Goal: Task Accomplishment & Management: Use online tool/utility

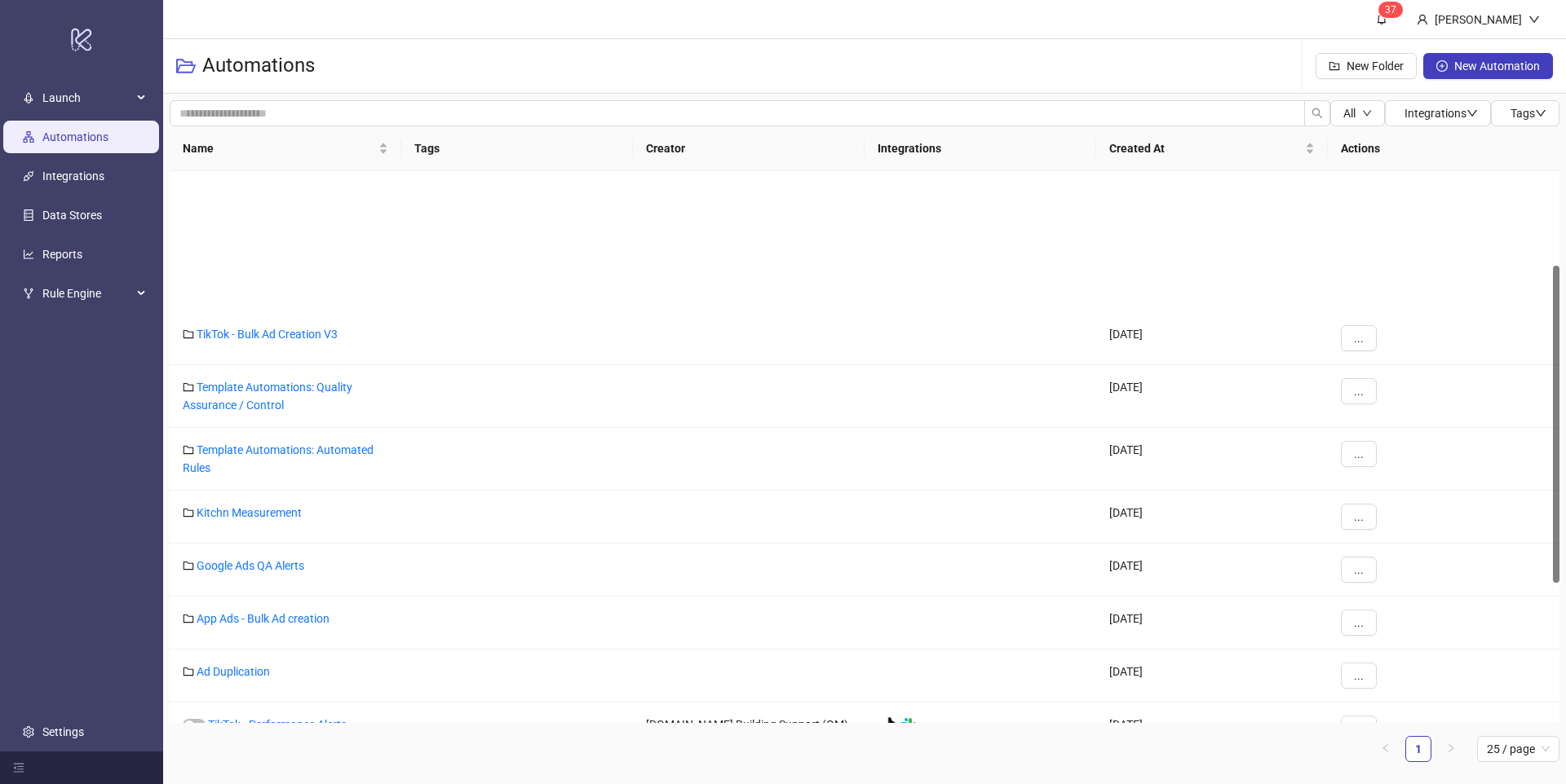
scroll to position [323, 0]
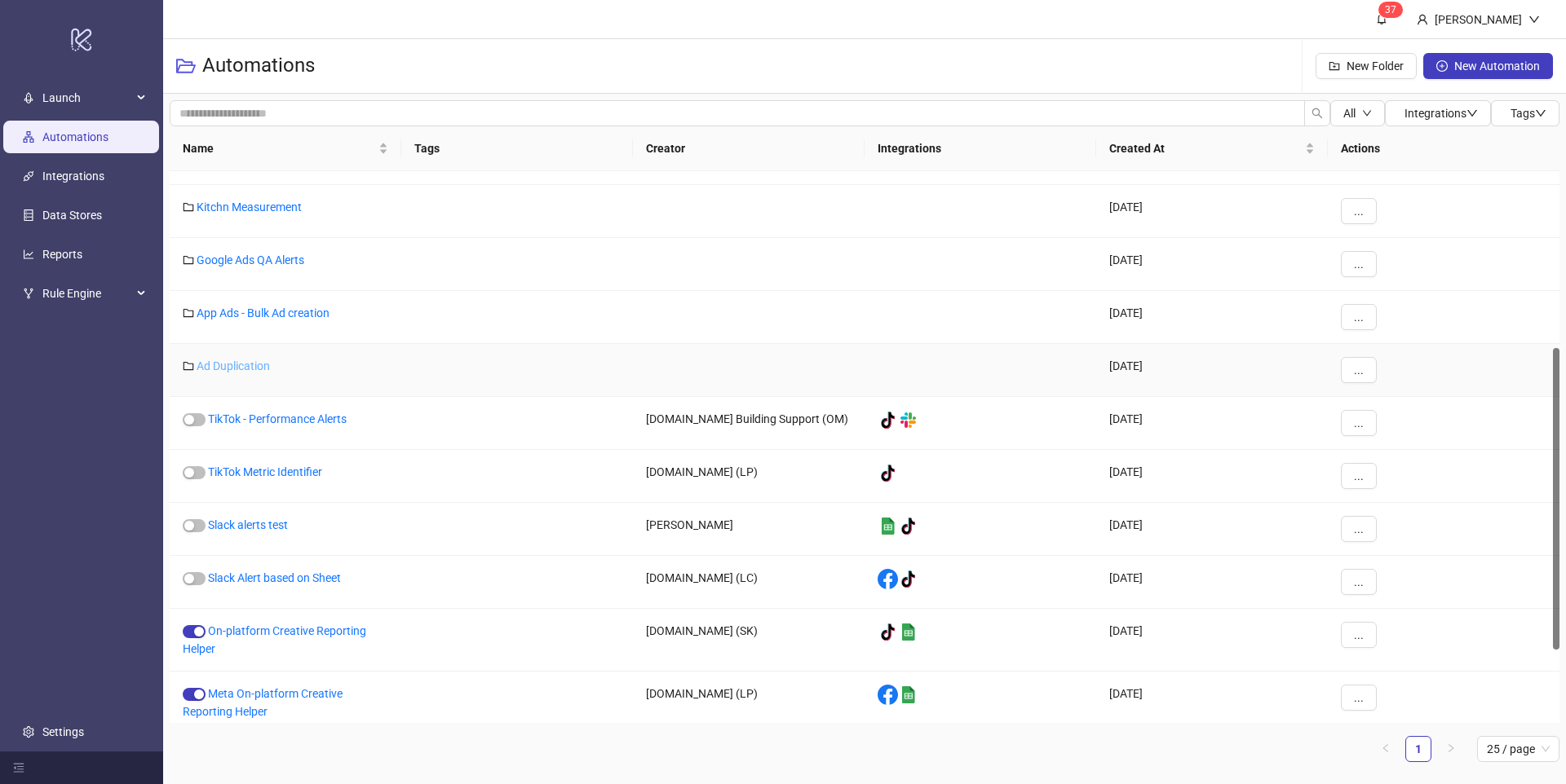
click at [249, 369] on link "Ad Duplication" at bounding box center [233, 366] width 73 height 13
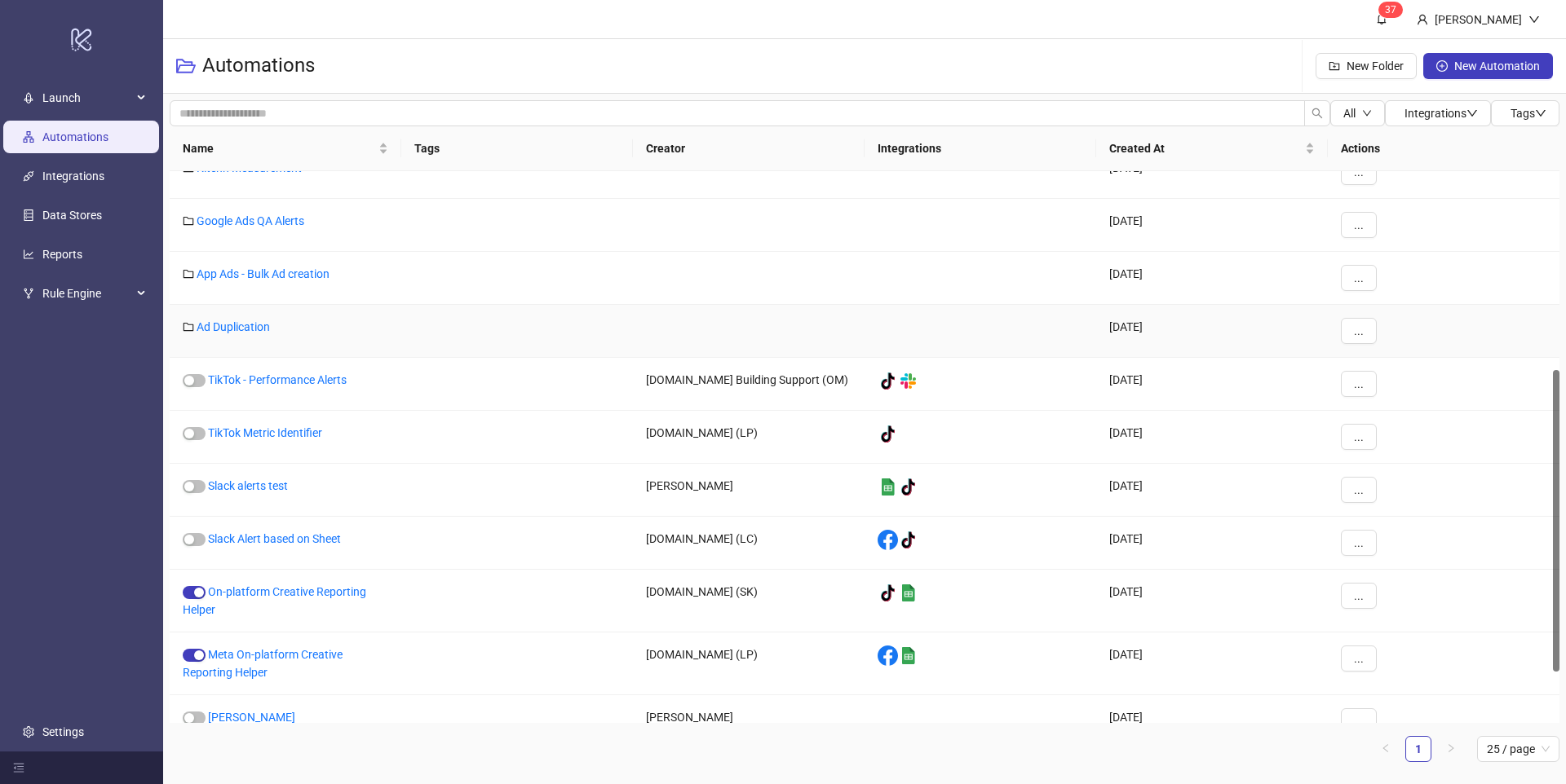
scroll to position [342, 0]
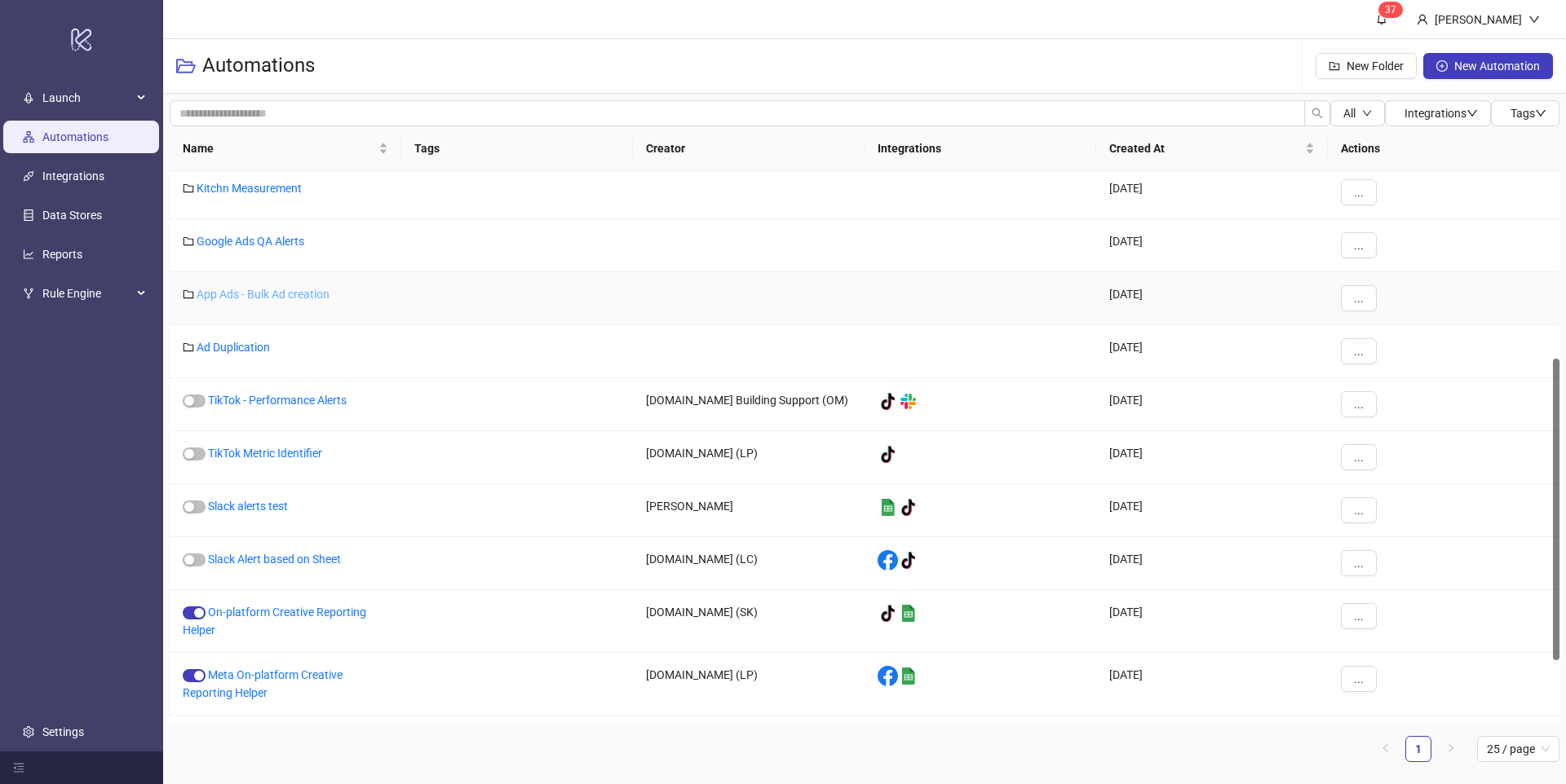
click at [248, 292] on link "App Ads - Bulk Ad creation" at bounding box center [263, 294] width 133 height 13
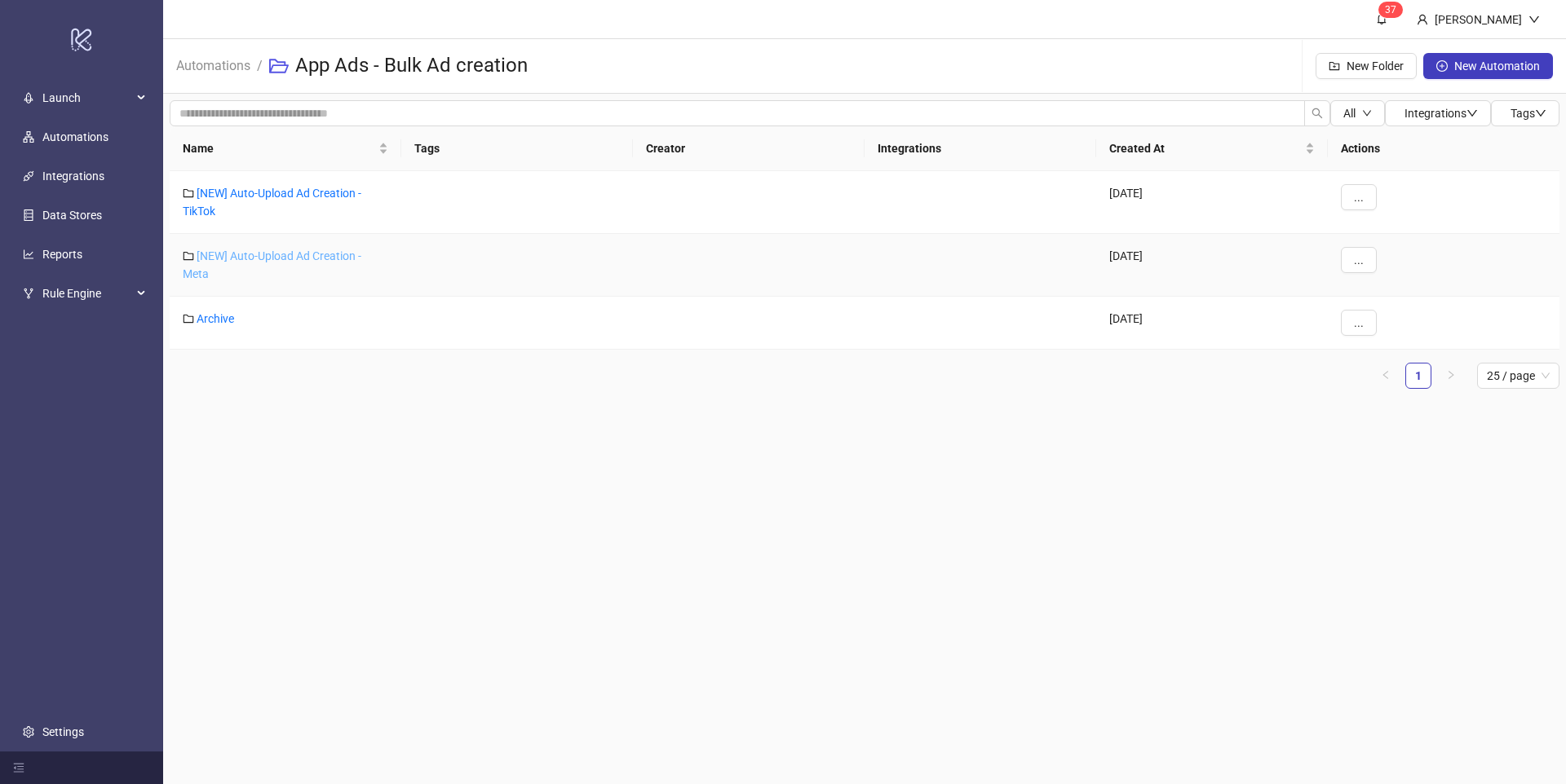
click at [245, 254] on link "[NEW] Auto-Upload Ad Creation - Meta" at bounding box center [272, 264] width 179 height 31
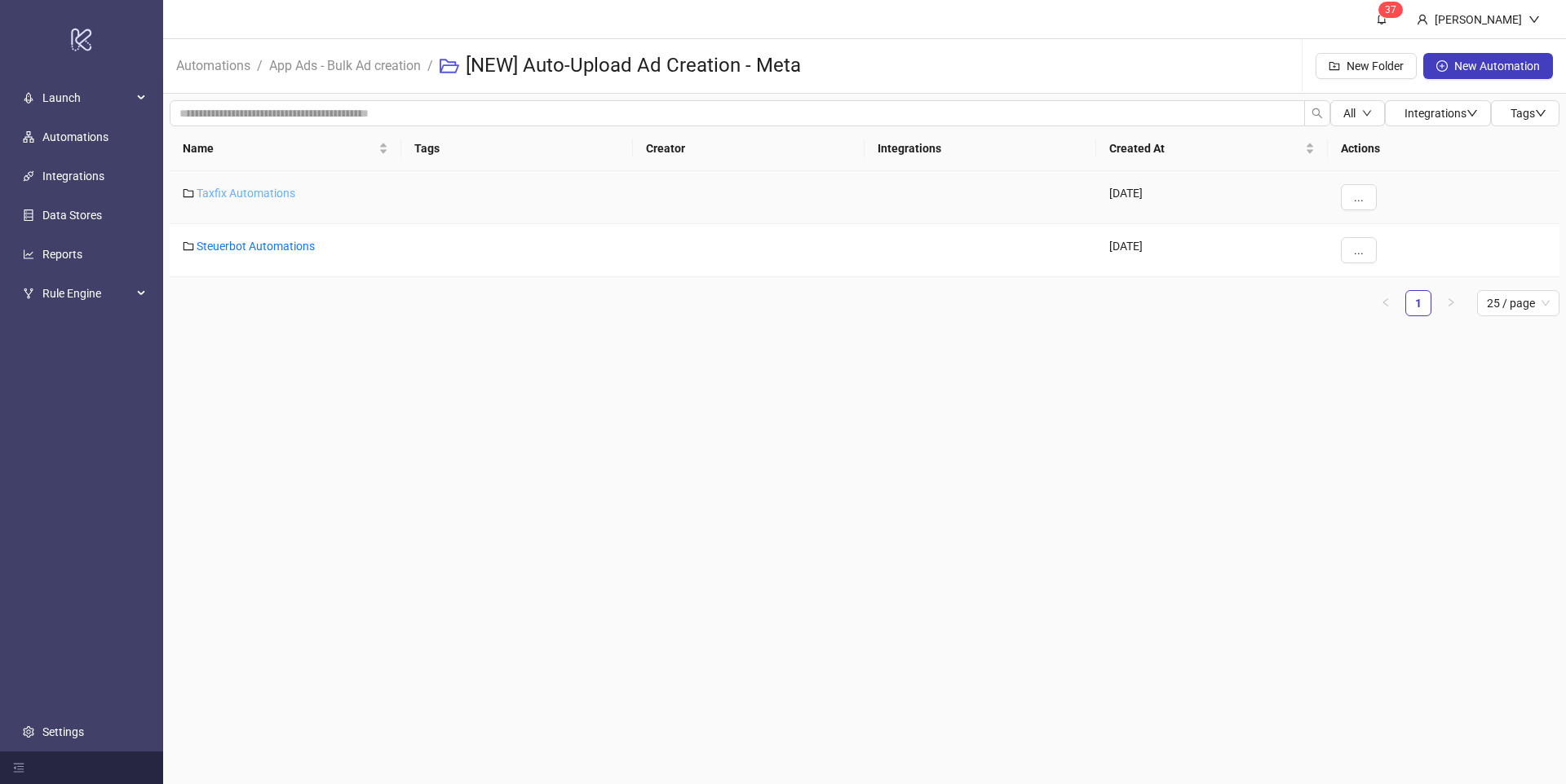
click at [254, 194] on link "Taxfix Automations" at bounding box center [246, 193] width 98 height 13
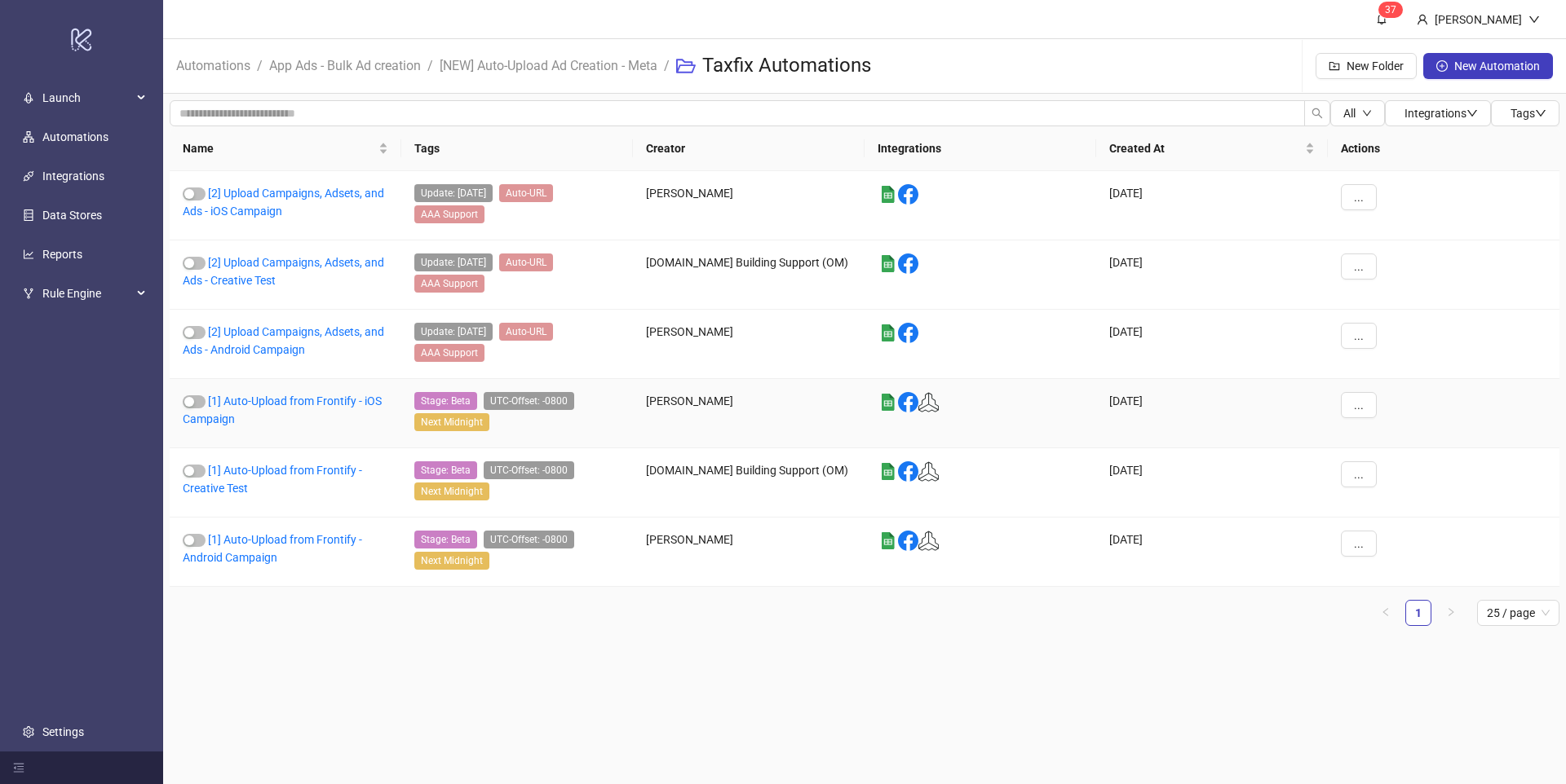
click at [233, 408] on div "[1] Auto-Upload from Frontify - iOS Campaign" at bounding box center [285, 414] width 231 height 69
click at [302, 397] on link "[1] Auto-Upload from Frontify - iOS Campaign" at bounding box center [282, 409] width 199 height 31
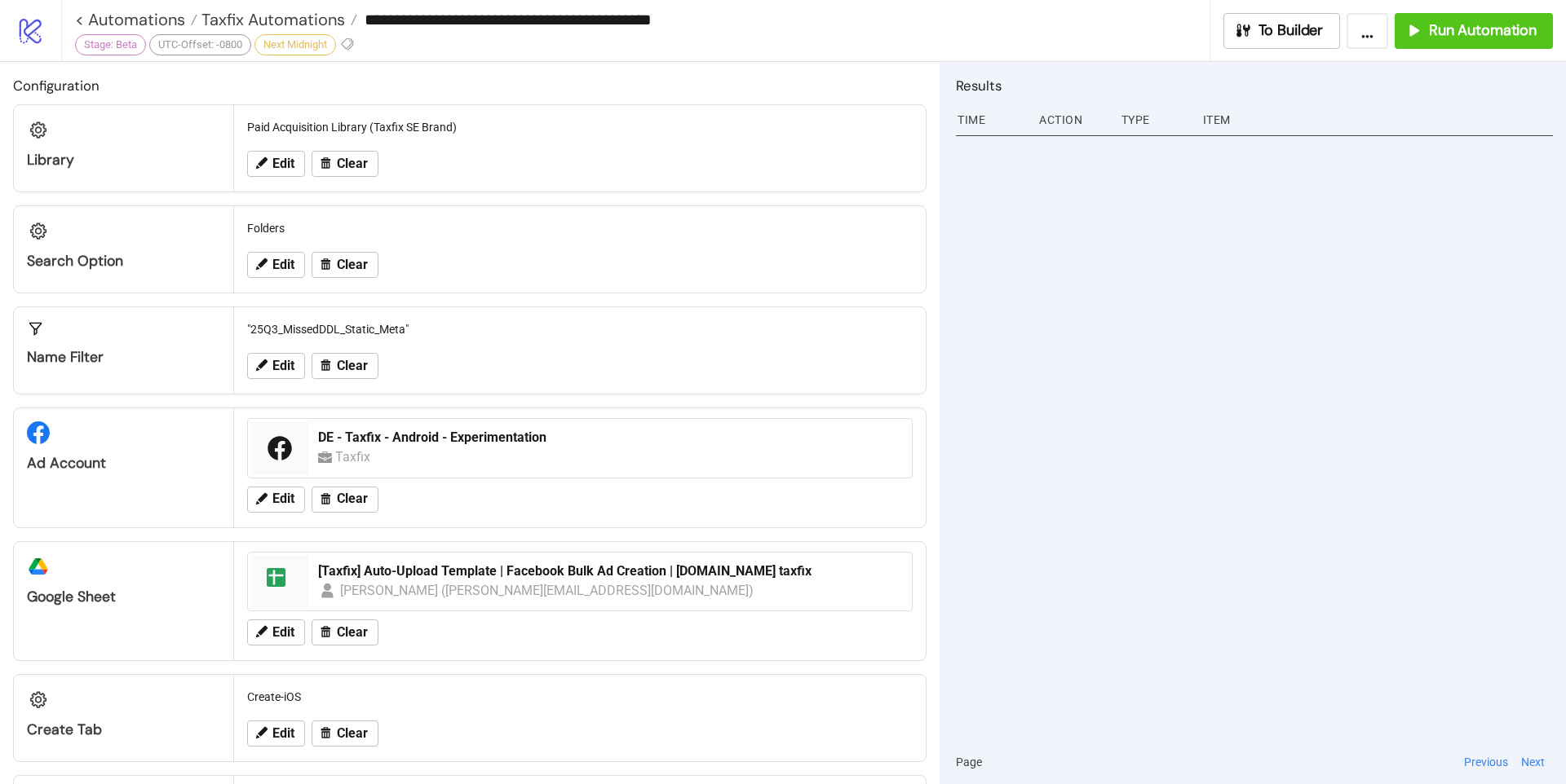
click at [1360, 39] on button "..." at bounding box center [1367, 31] width 41 height 36
click at [1347, 60] on span "Export Automation" at bounding box center [1326, 67] width 97 height 18
drag, startPoint x: 694, startPoint y: 22, endPoint x: 363, endPoint y: 16, distance: 331.1
click at [363, 16] on input "**********" at bounding box center [783, 20] width 851 height 24
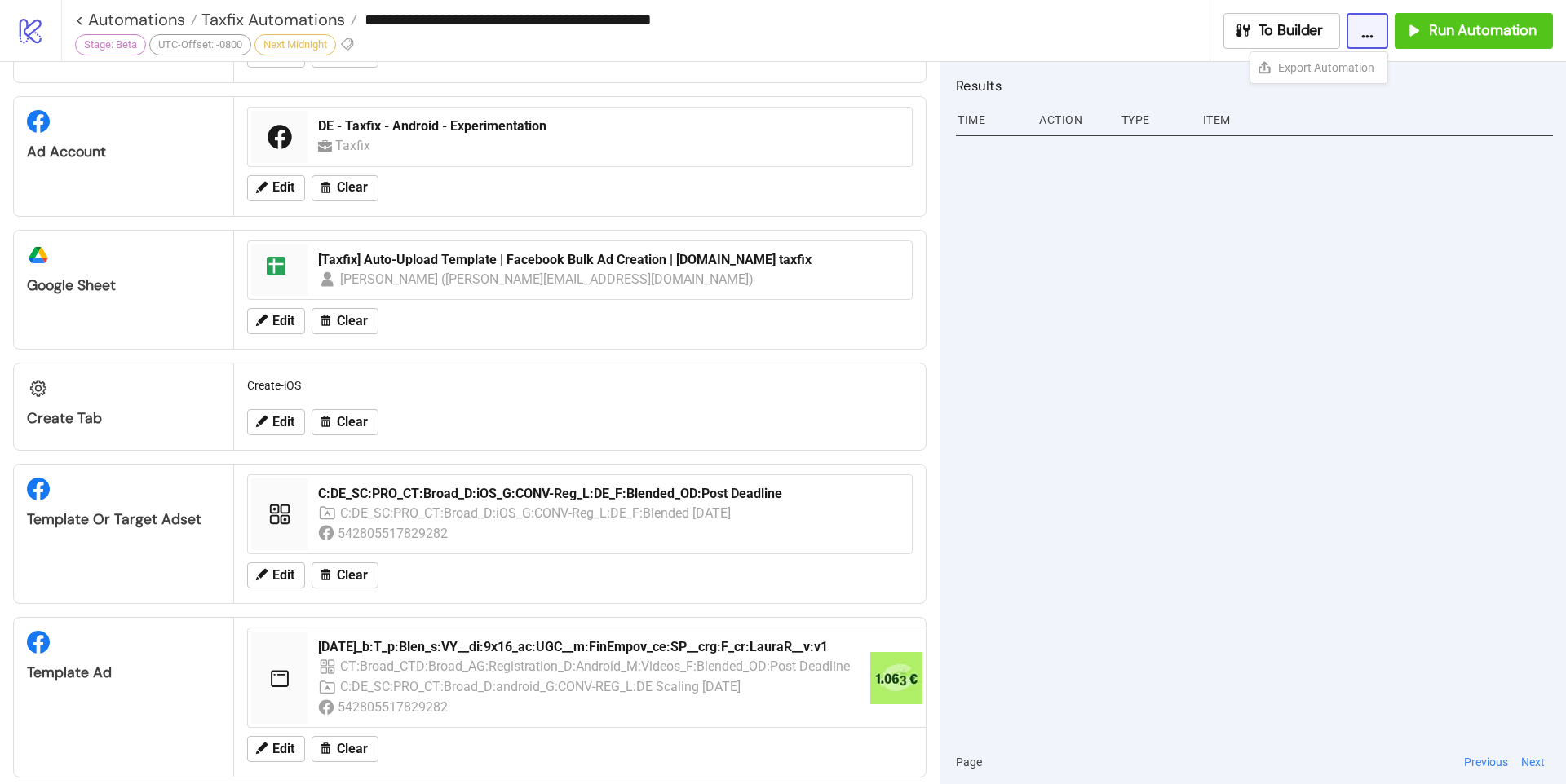
scroll to position [303, 0]
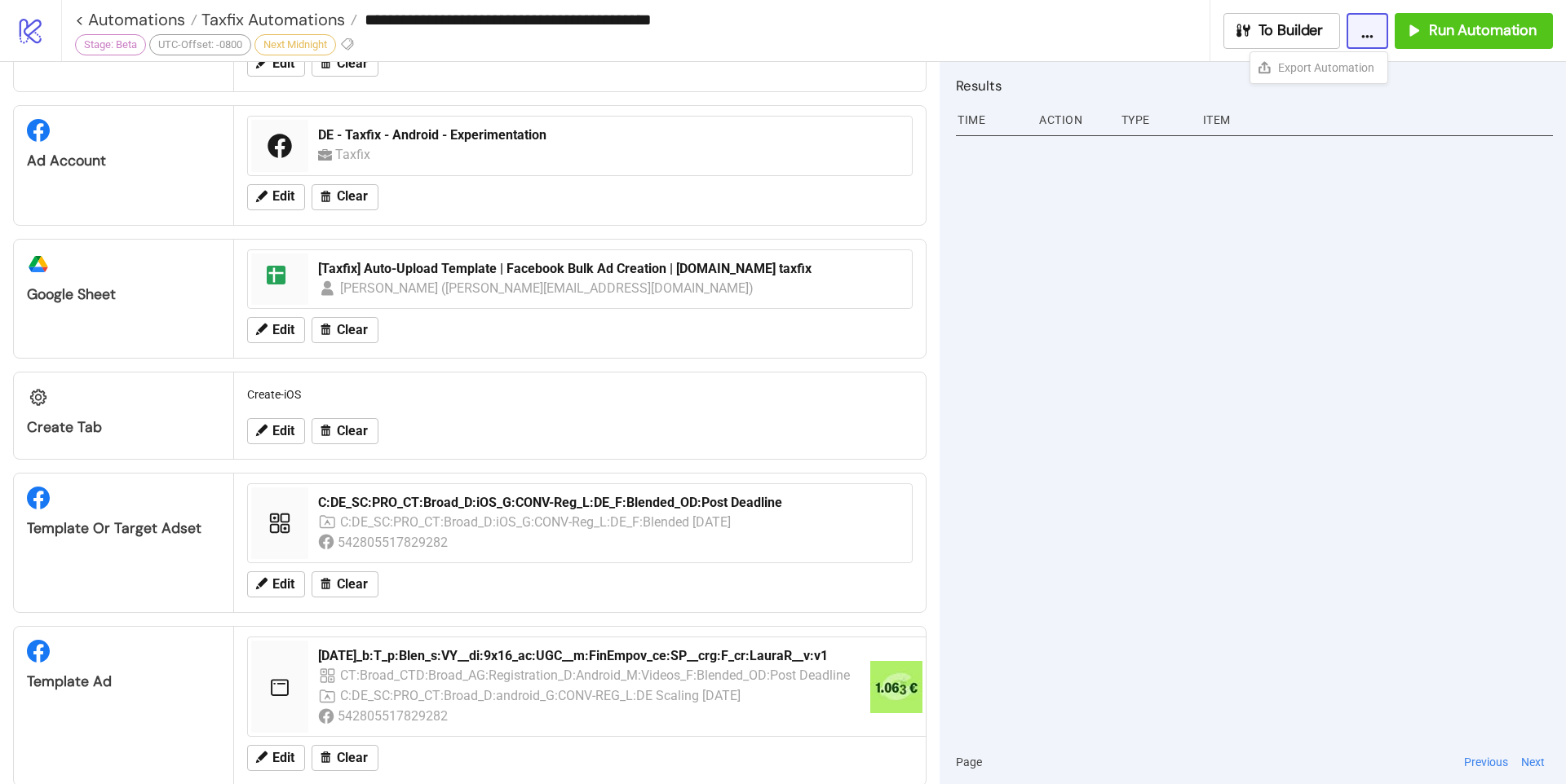
click at [624, 347] on div "Edit Clear" at bounding box center [580, 330] width 679 height 42
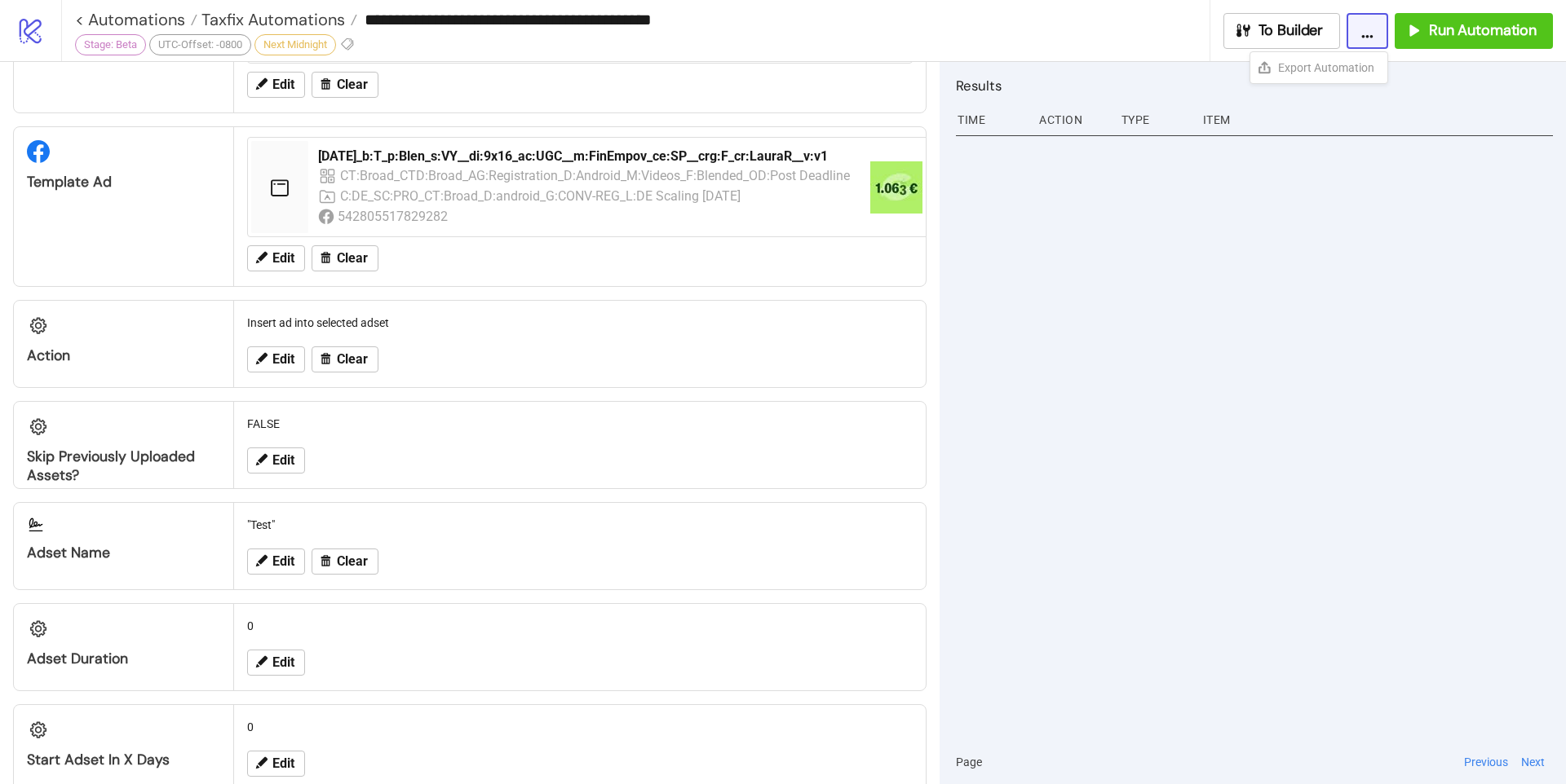
scroll to position [453, 0]
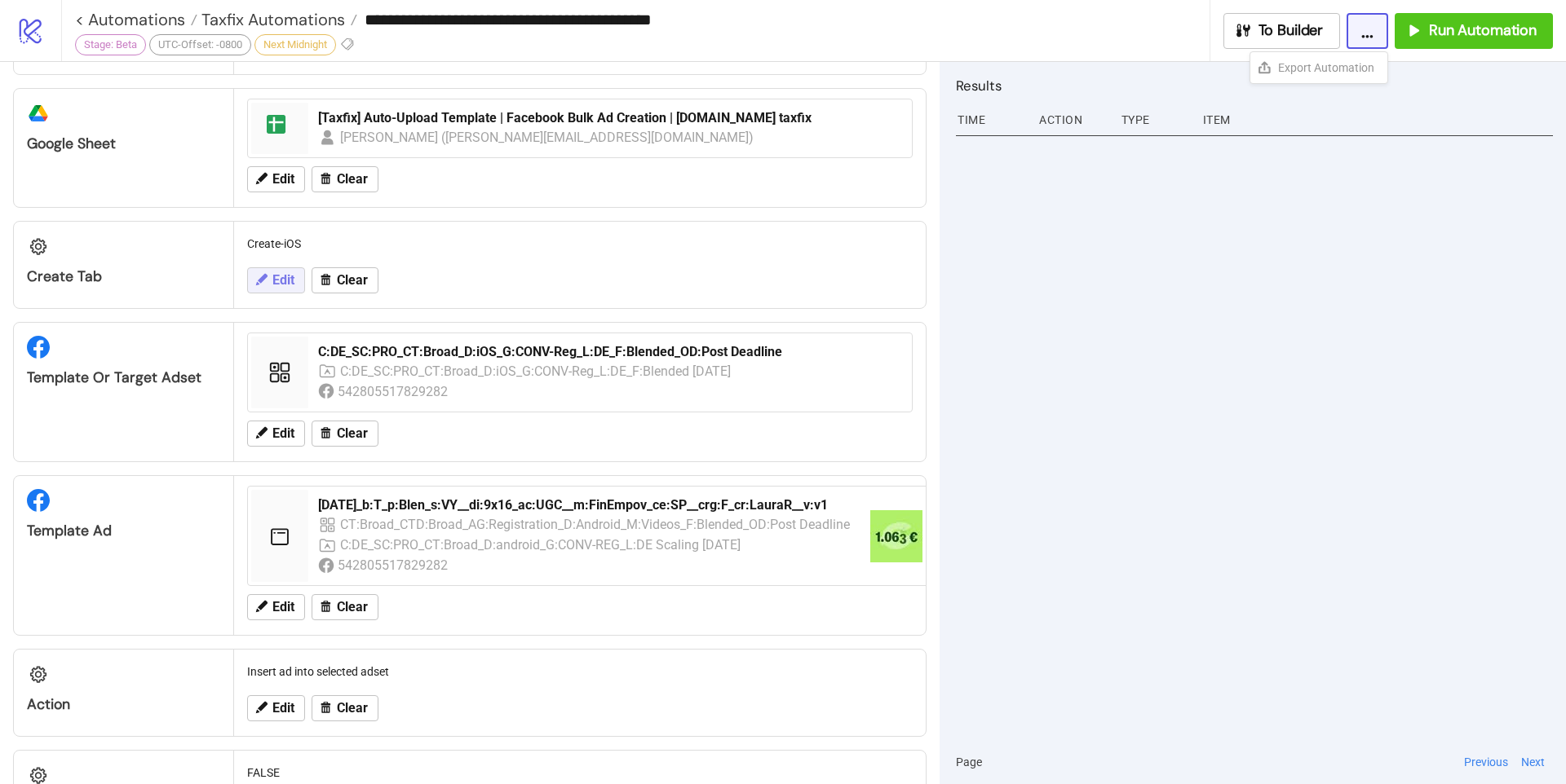
click at [284, 283] on span "Edit" at bounding box center [283, 280] width 22 height 15
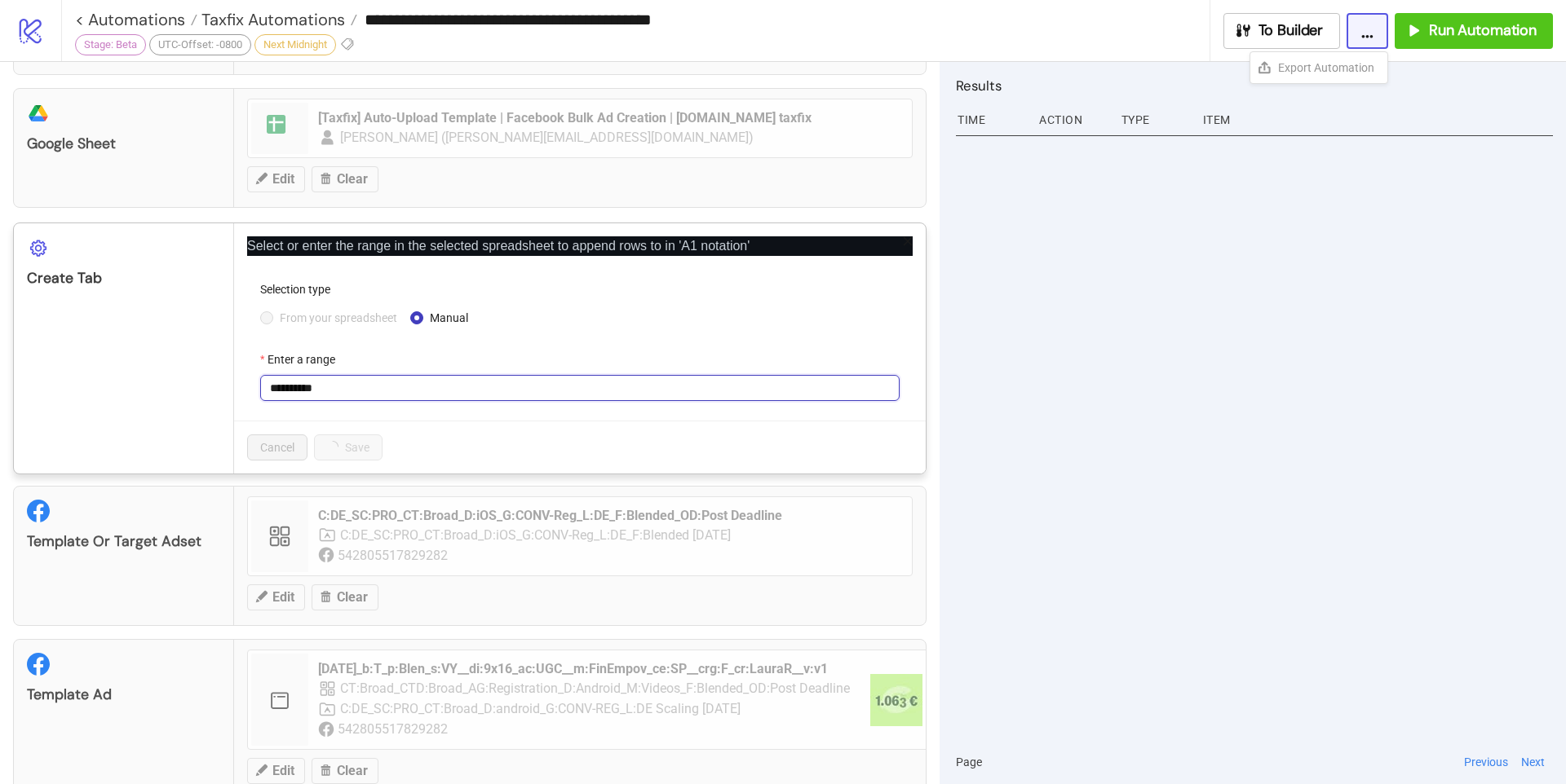
click at [341, 396] on input "**********" at bounding box center [580, 388] width 639 height 26
click at [1201, 335] on div at bounding box center [1254, 435] width 597 height 610
click at [813, 516] on div "**********" at bounding box center [783, 392] width 1566 height 784
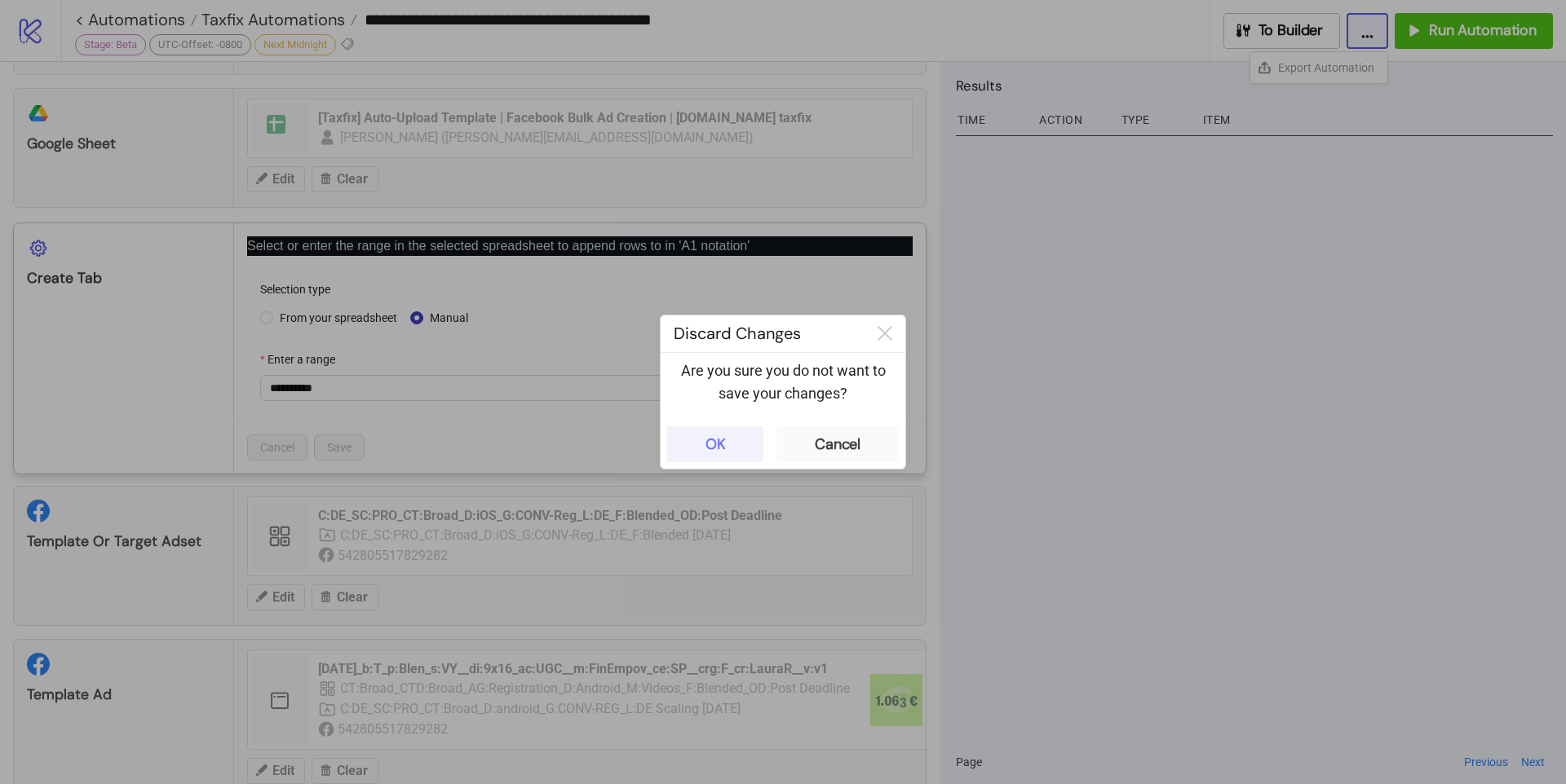
click at [755, 440] on button "OK" at bounding box center [715, 444] width 97 height 36
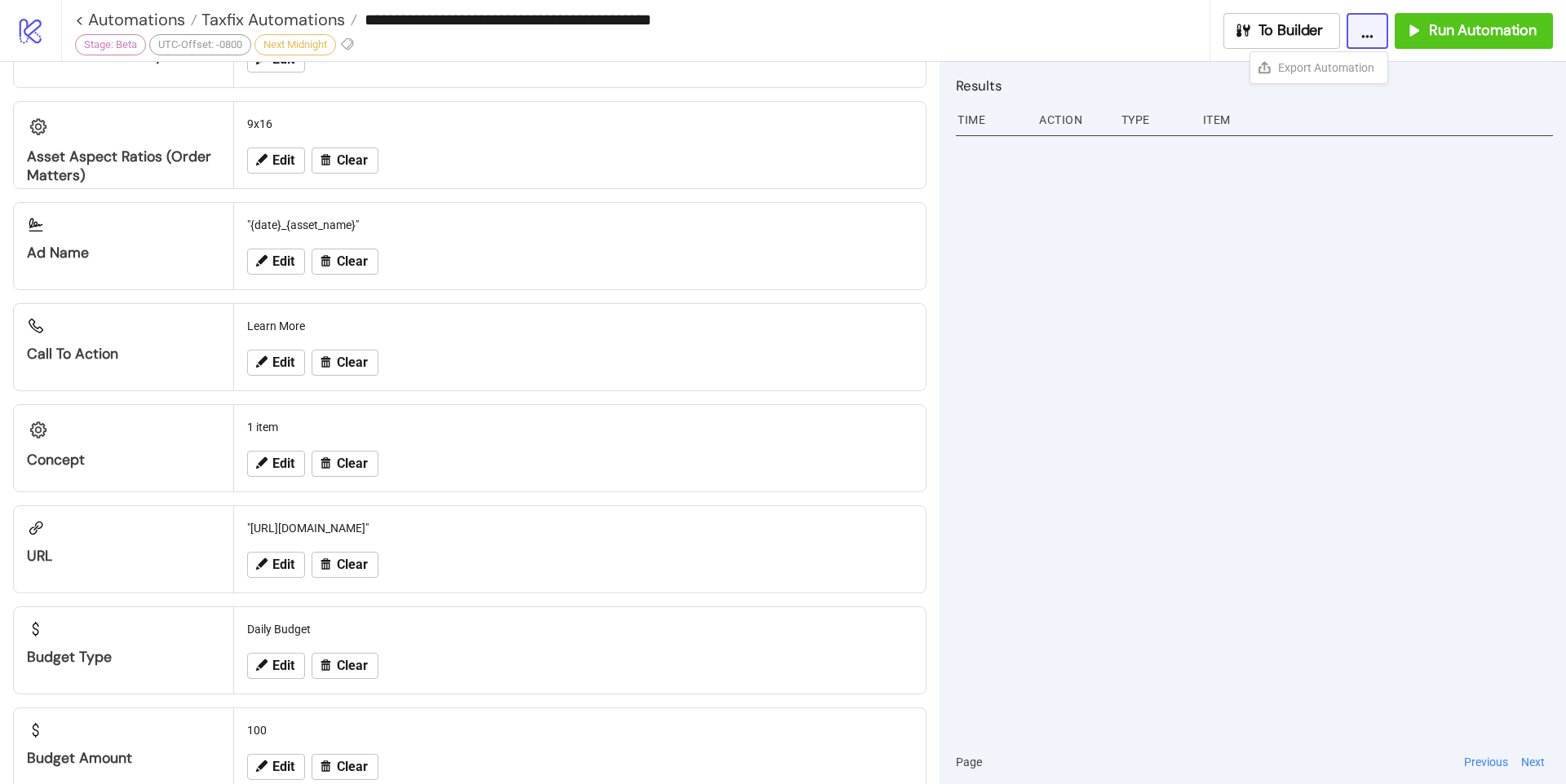
scroll to position [1547, 0]
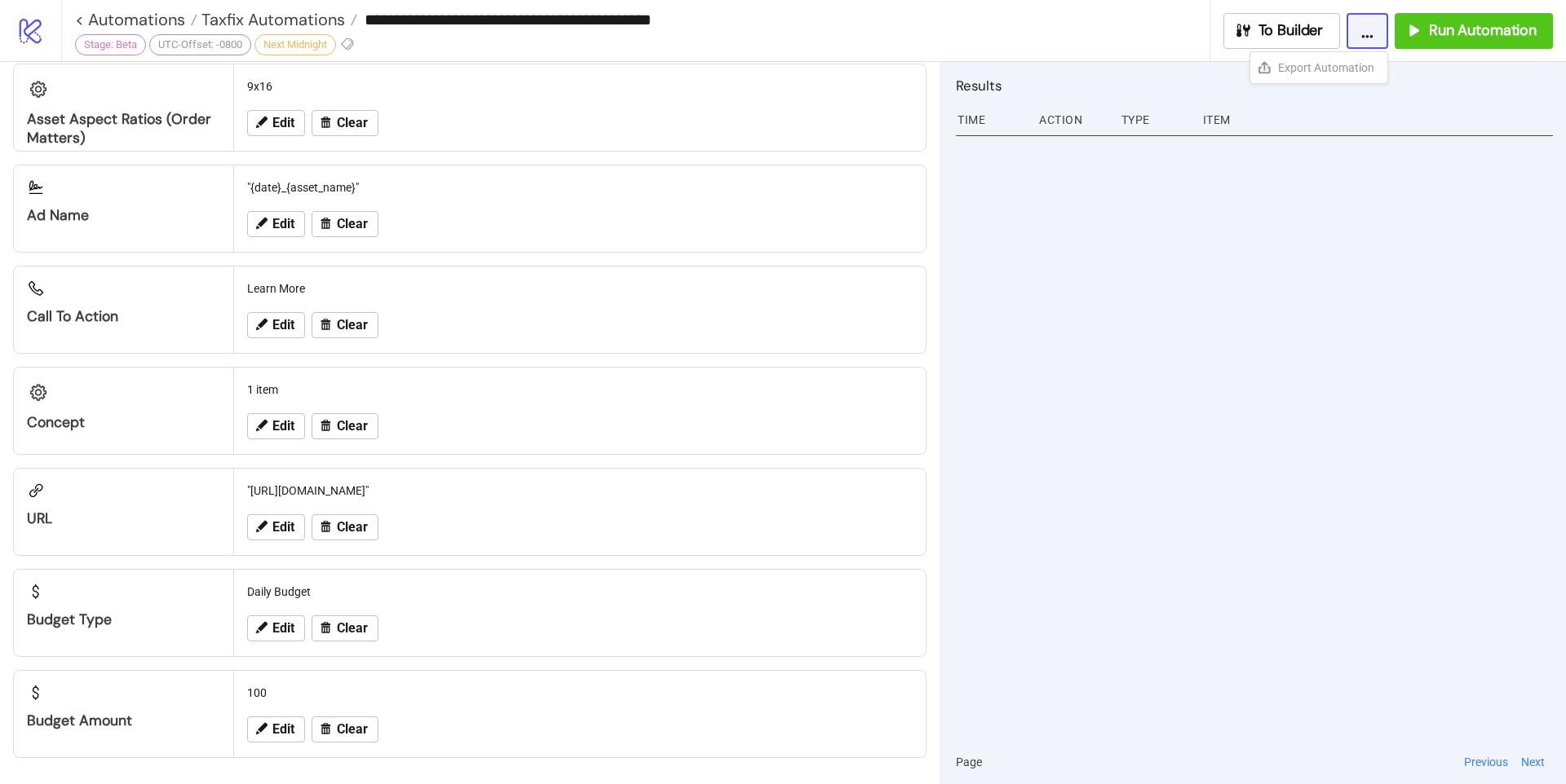
click at [652, 252] on div "Ad Name "{date}_{asset_name}" Edit Clear" at bounding box center [470, 209] width 914 height 88
click at [274, 436] on button "Edit" at bounding box center [276, 426] width 58 height 26
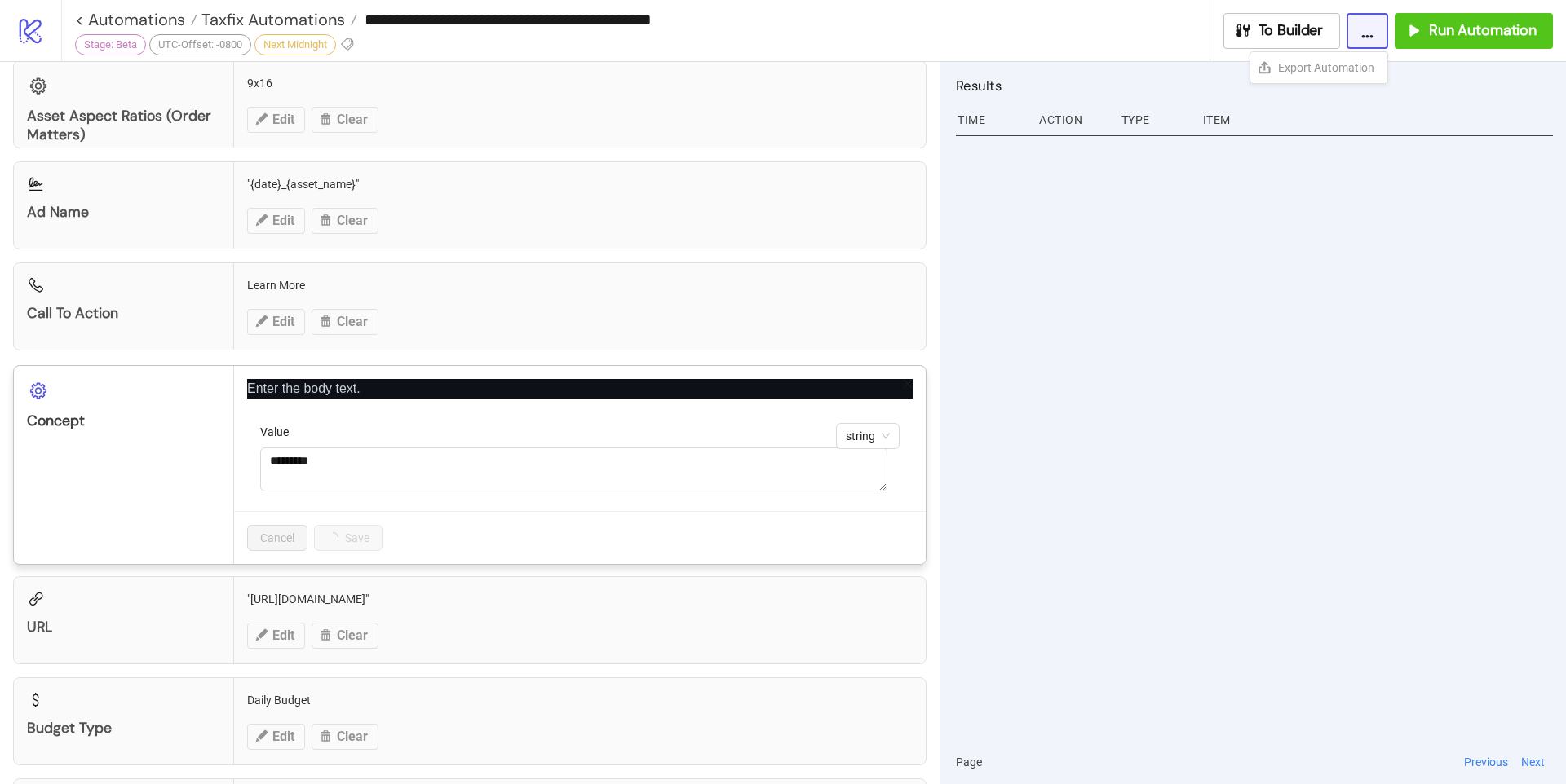
click at [536, 574] on div "**********" at bounding box center [783, 392] width 1566 height 784
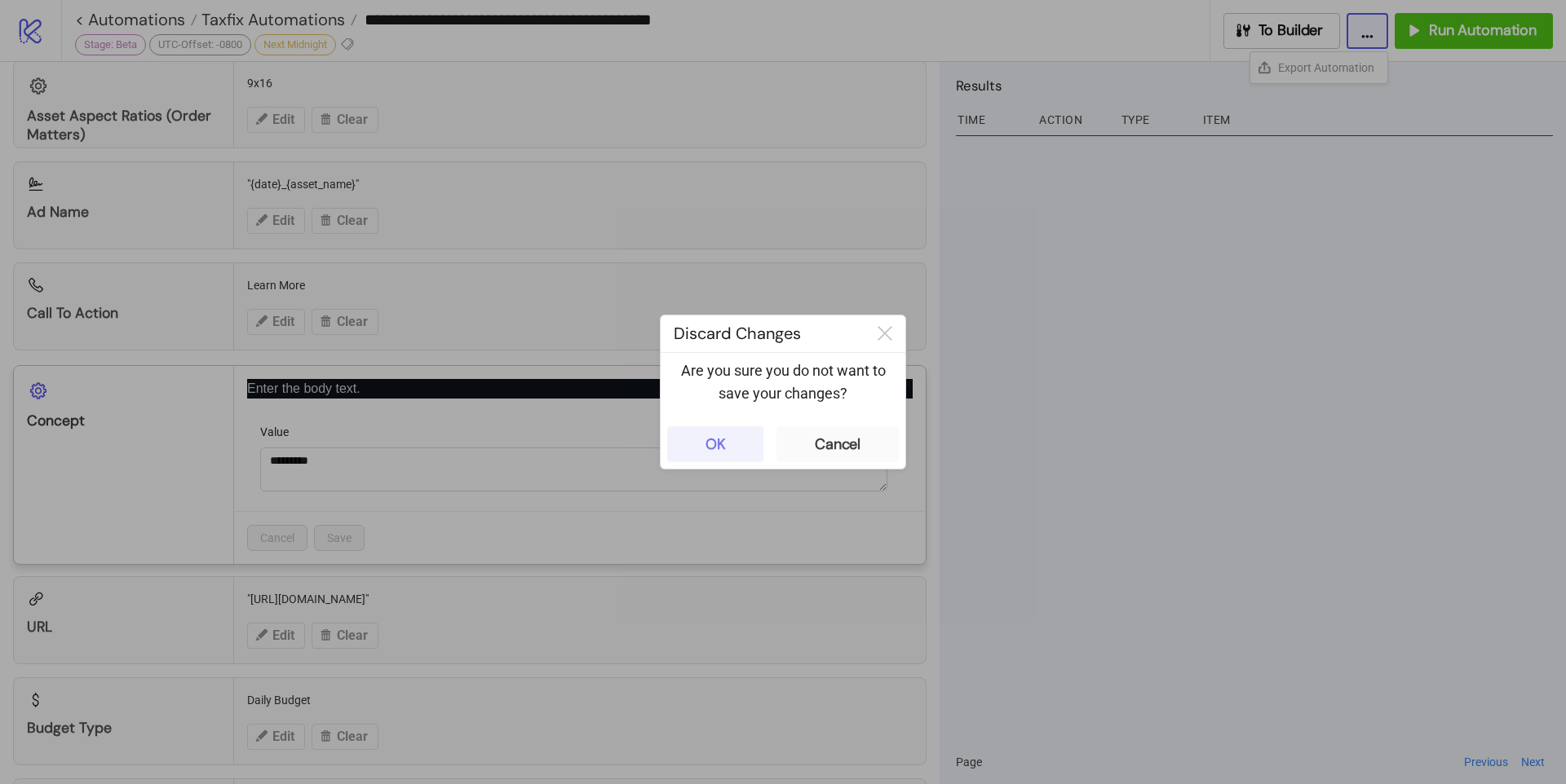
click at [727, 434] on button "OK" at bounding box center [715, 444] width 97 height 36
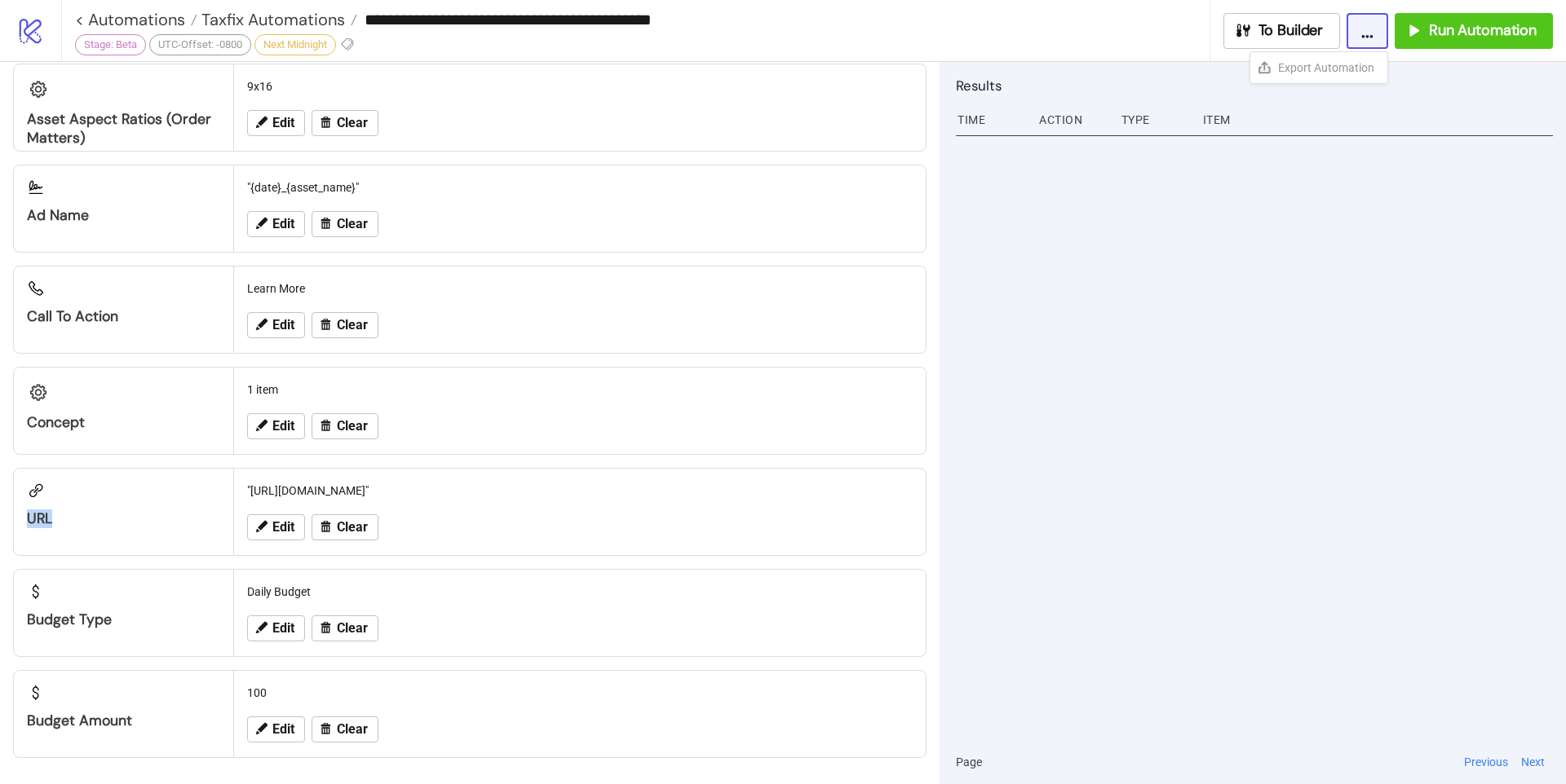
drag, startPoint x: 64, startPoint y: 525, endPoint x: 3, endPoint y: 522, distance: 61.1
click at [3, 522] on div "Configuration Library Paid Acquisition Library (Taxfix SE Brand) Edit Clear Sea…" at bounding box center [470, 422] width 939 height 722
copy div "URL"
drag, startPoint x: 463, startPoint y: 488, endPoint x: 276, endPoint y: 492, distance: 187.0
click at [254, 490] on div ""http://itunes.apple.com/app/id1163776422"" at bounding box center [580, 490] width 679 height 31
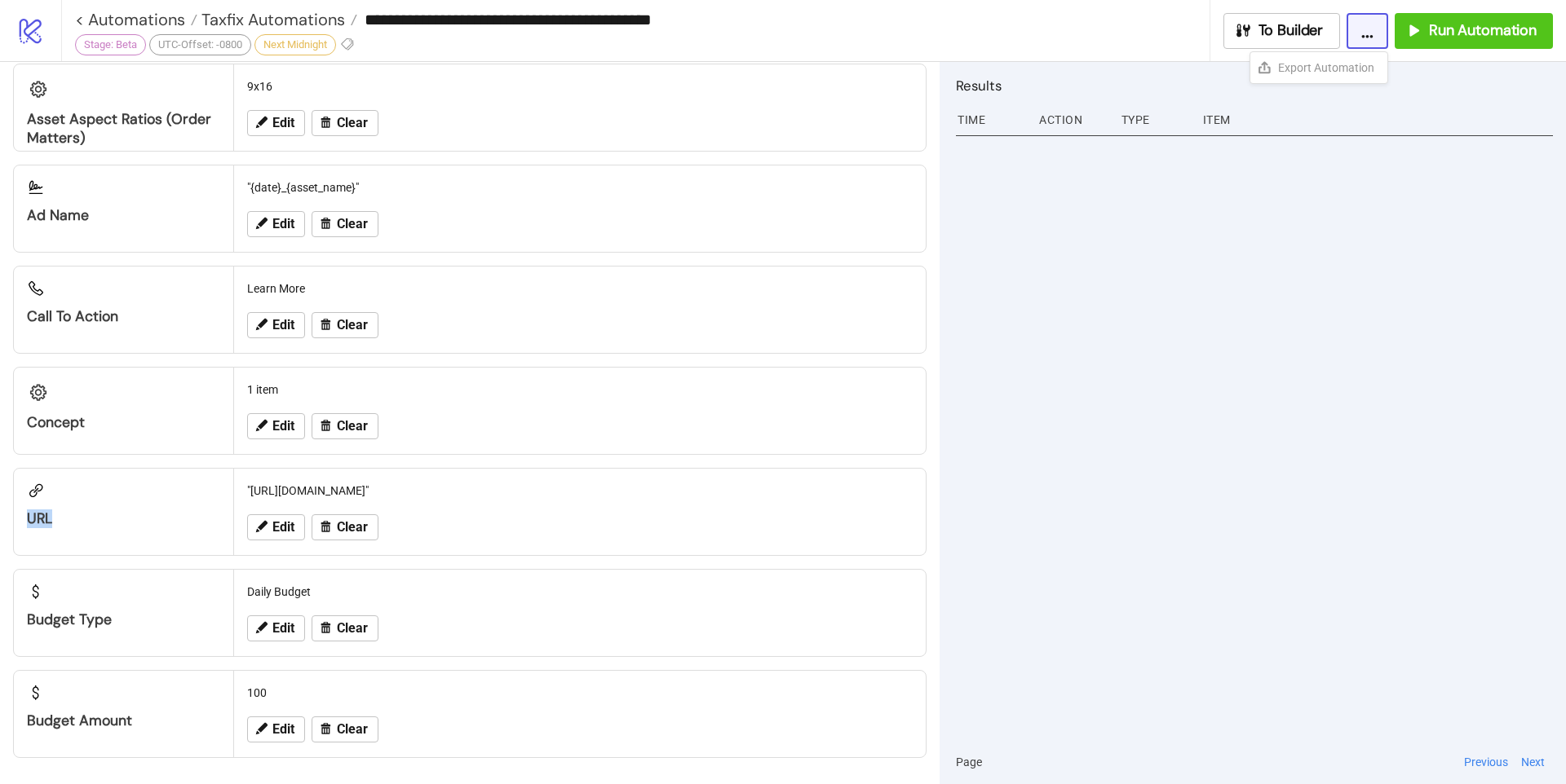
click at [468, 493] on div ""http://itunes.apple.com/app/id1163776422"" at bounding box center [580, 490] width 679 height 31
drag, startPoint x: 471, startPoint y: 491, endPoint x: 249, endPoint y: 491, distance: 222.0
click at [249, 491] on div ""http://itunes.apple.com/app/id1163776422"" at bounding box center [580, 490] width 679 height 31
copy div "http://itunes.apple.com/app/id1163776422"
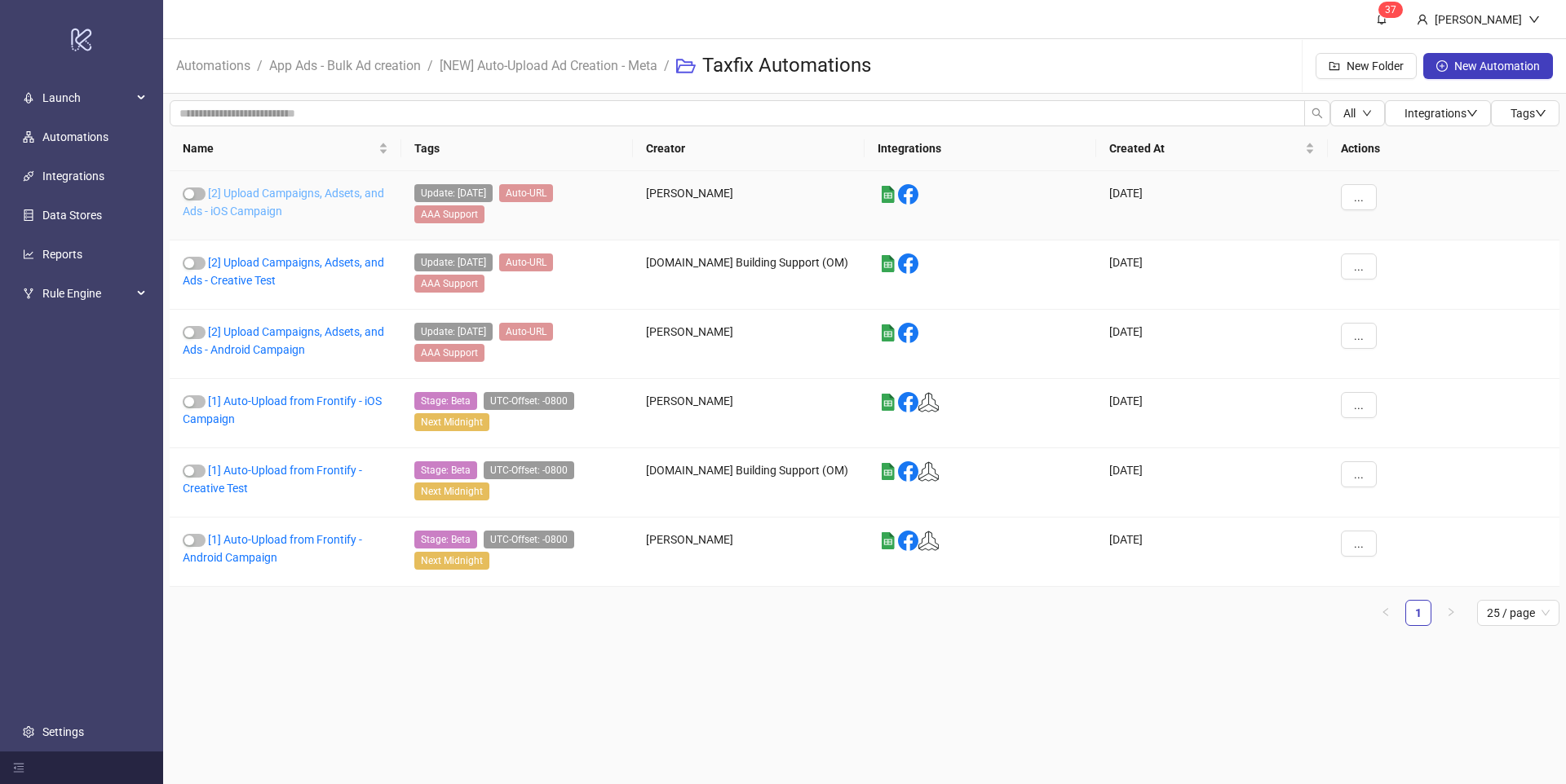
click at [279, 198] on link "[2] Upload Campaigns, Adsets, and Ads - iOS Campaign" at bounding box center [283, 201] width 201 height 31
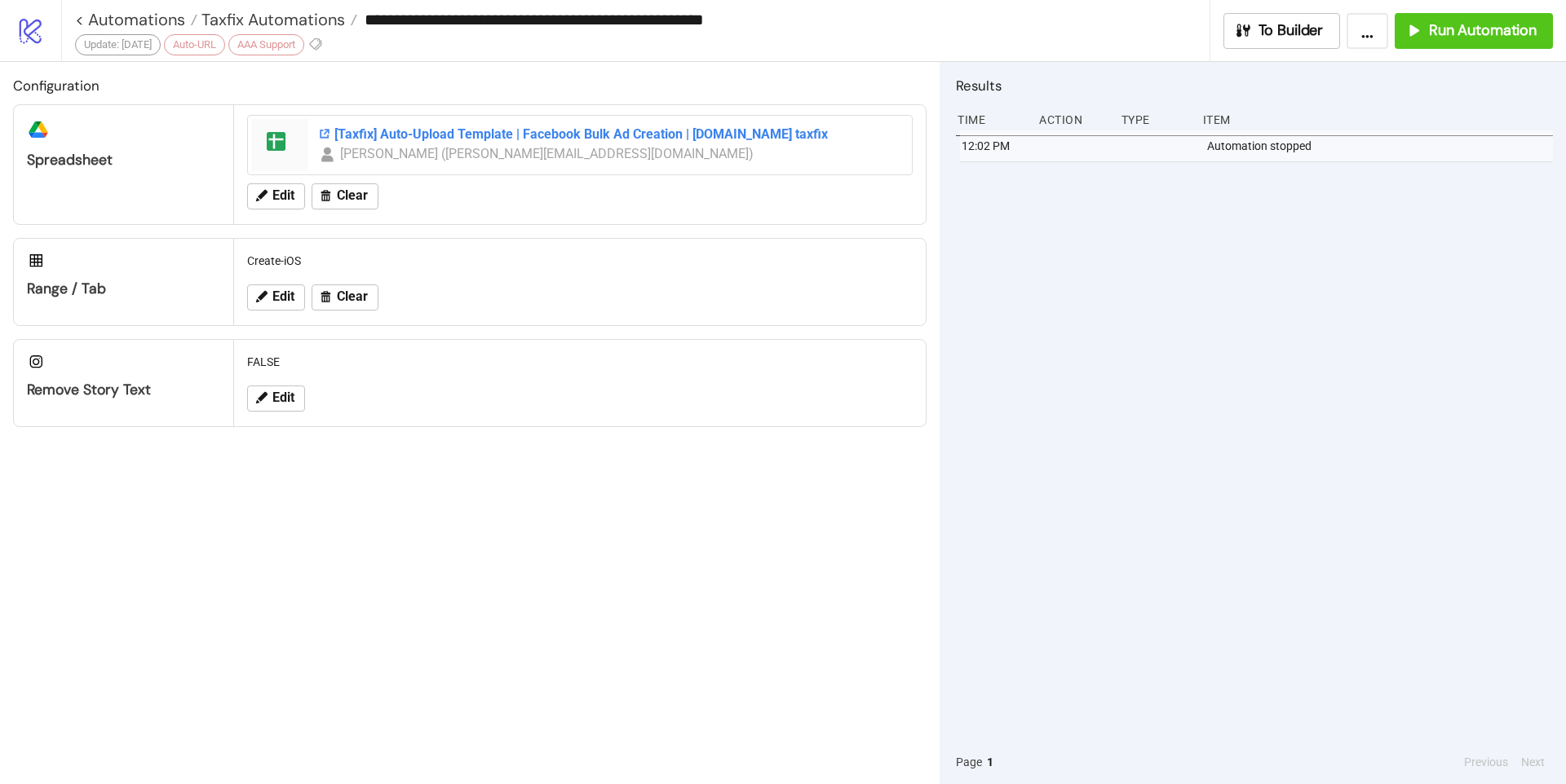
click at [744, 132] on div "[Taxfix] Auto-Upload Template | Facebook Bulk Ad Creation | [DOMAIN_NAME] taxfix" at bounding box center [609, 134] width 584 height 18
